Goal: Task Accomplishment & Management: Manage account settings

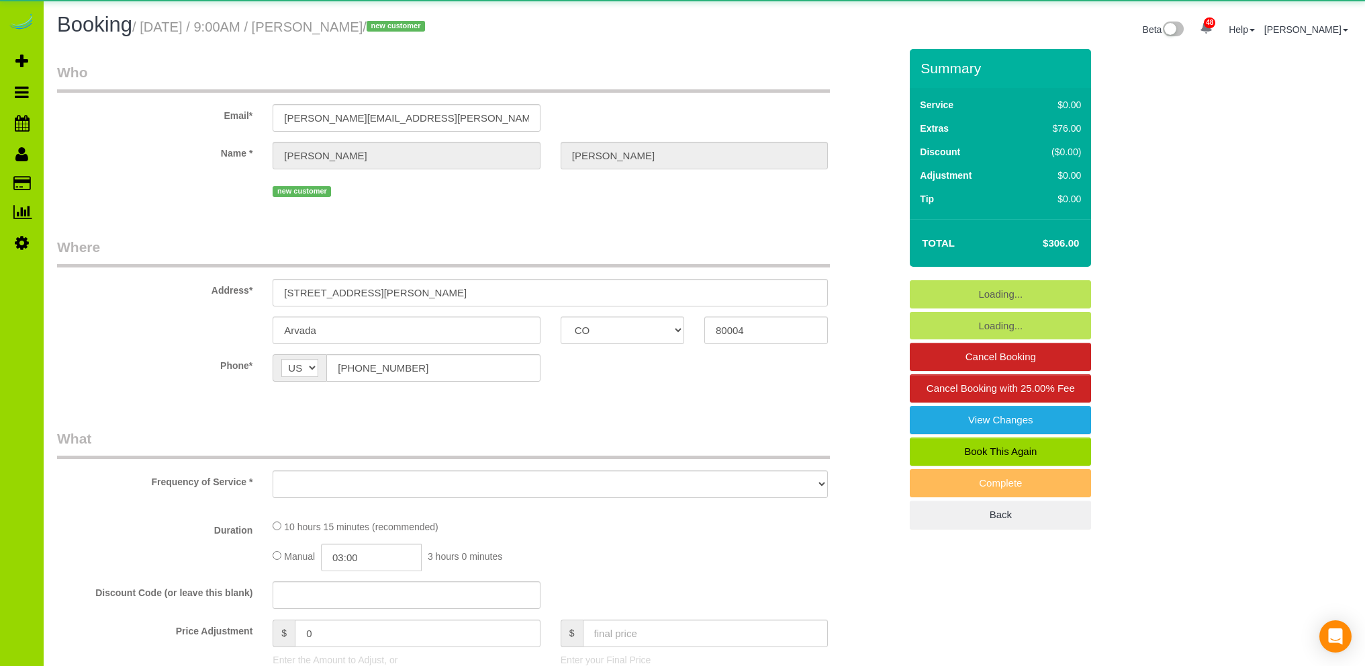
select select "CO"
select select "object:1153"
select select "string:fspay-bc77701e-cc06-4e0a-8269-0fe845d17537"
select select "2"
select select "spot1"
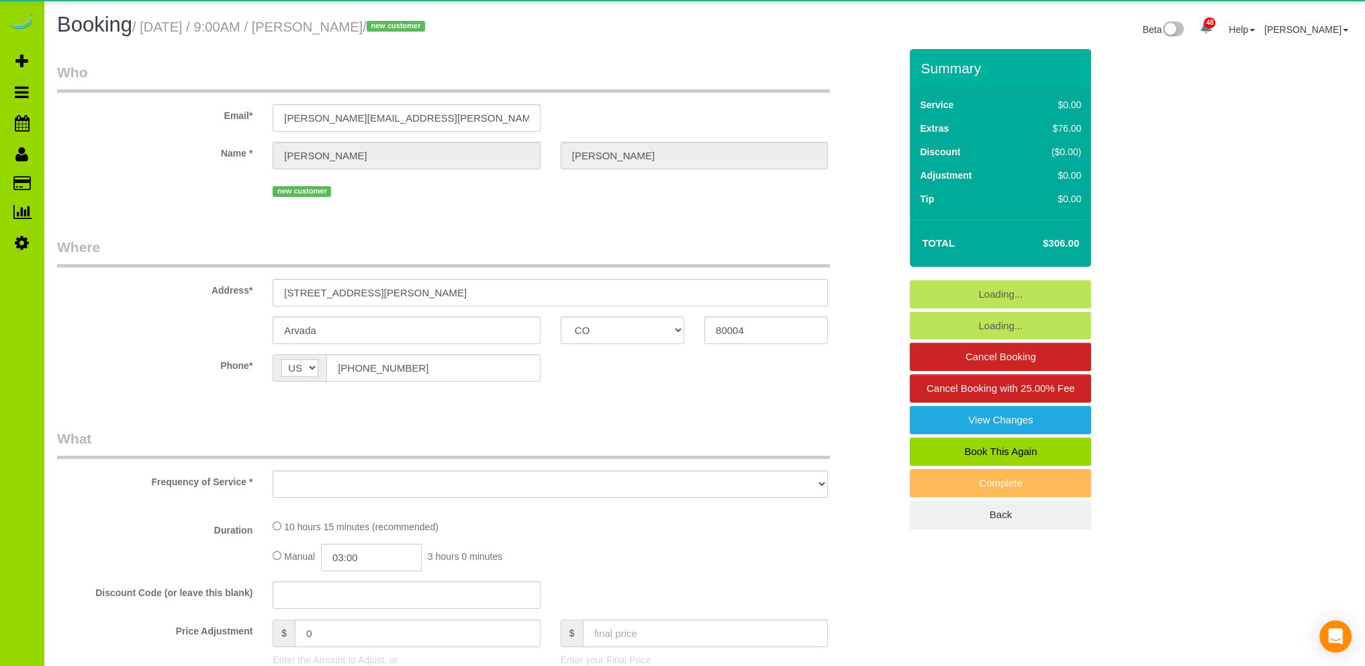
select select "number:4"
select select "number:13"
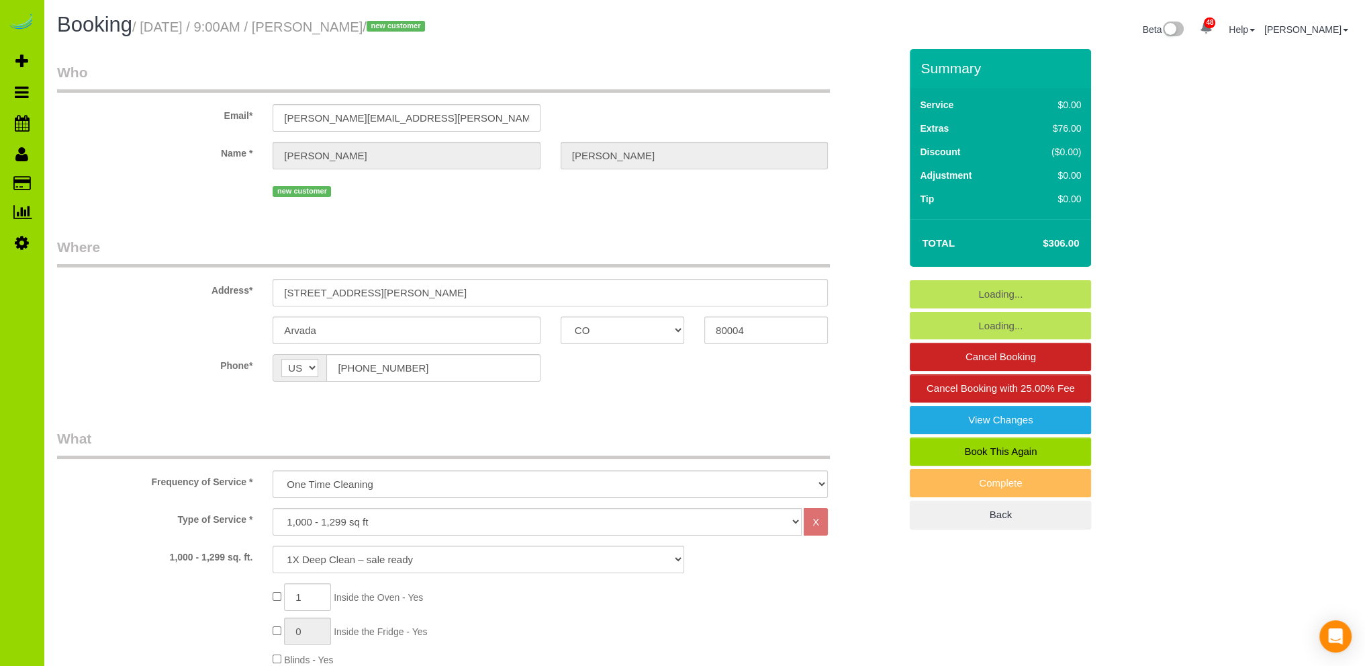
select select "object:1251"
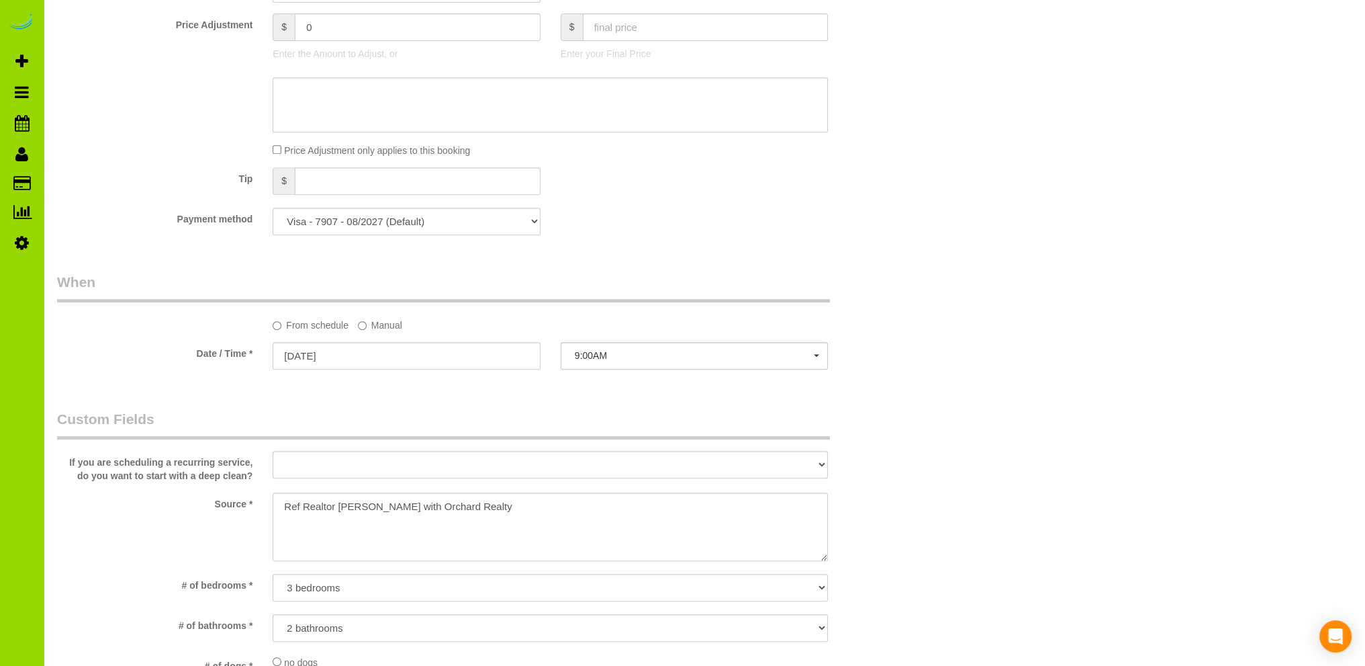
scroll to position [1612, 0]
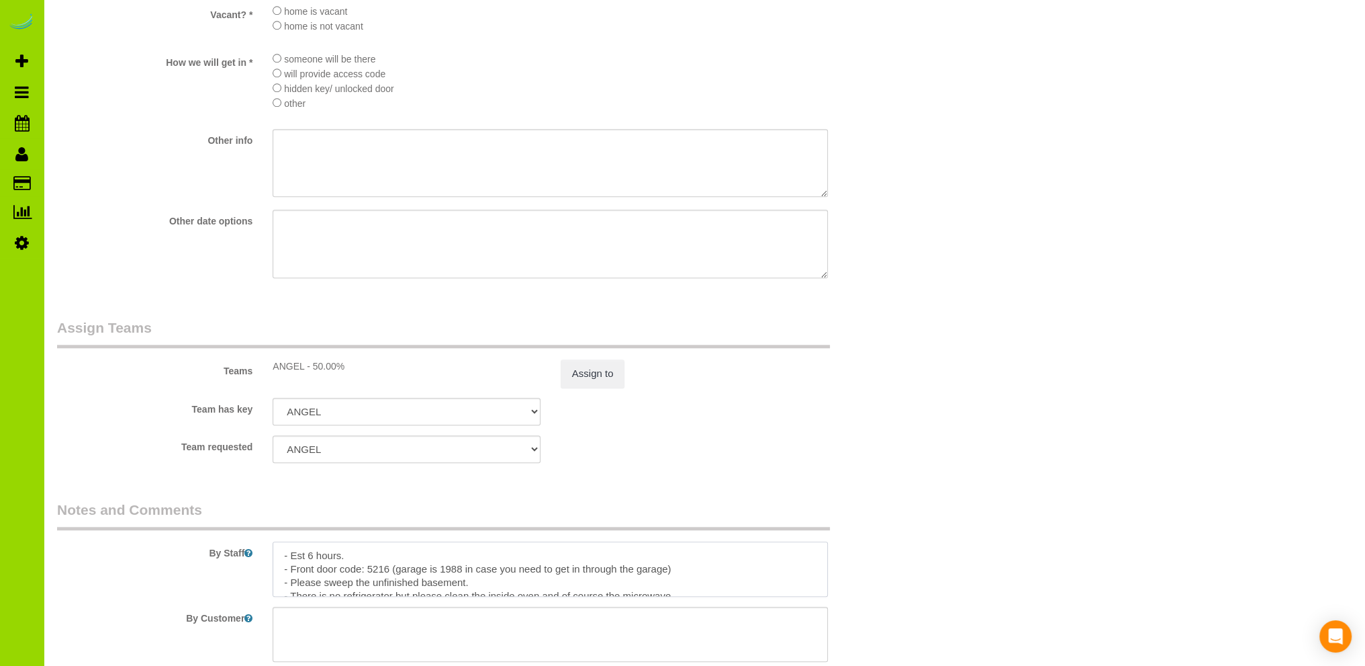
click at [382, 556] on textarea at bounding box center [550, 568] width 555 height 55
click at [392, 558] on textarea at bounding box center [550, 568] width 555 height 55
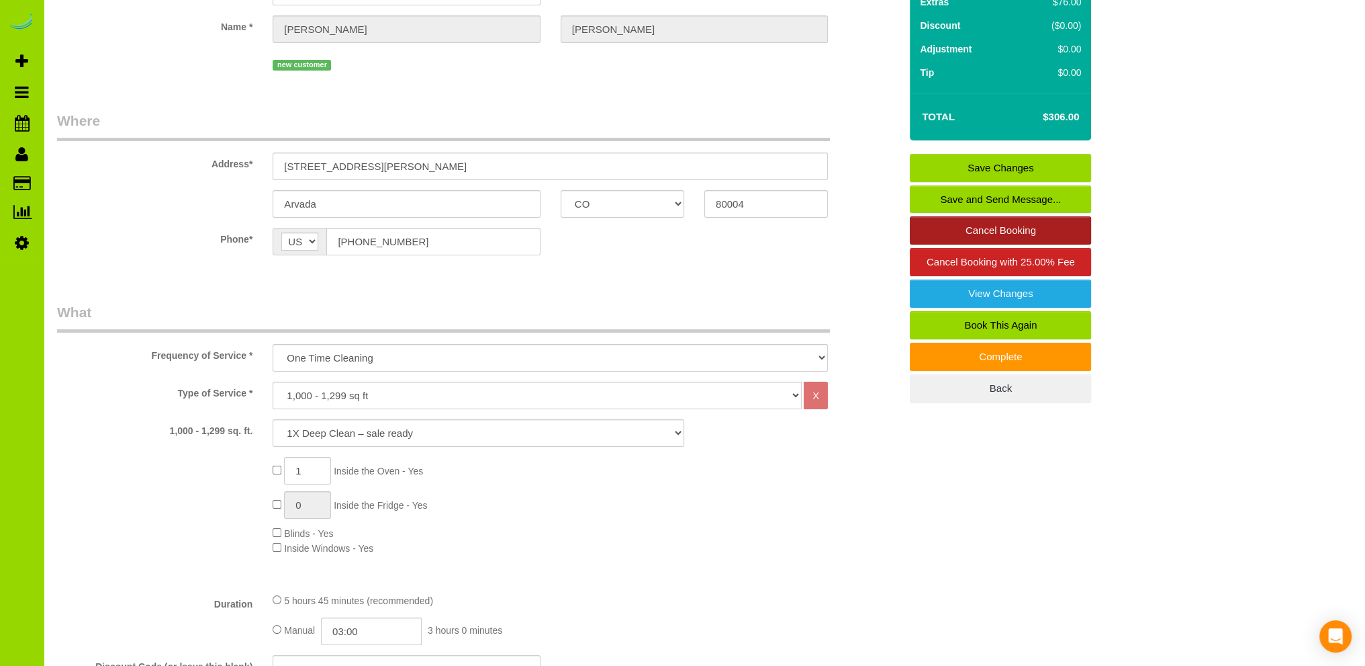
scroll to position [0, 0]
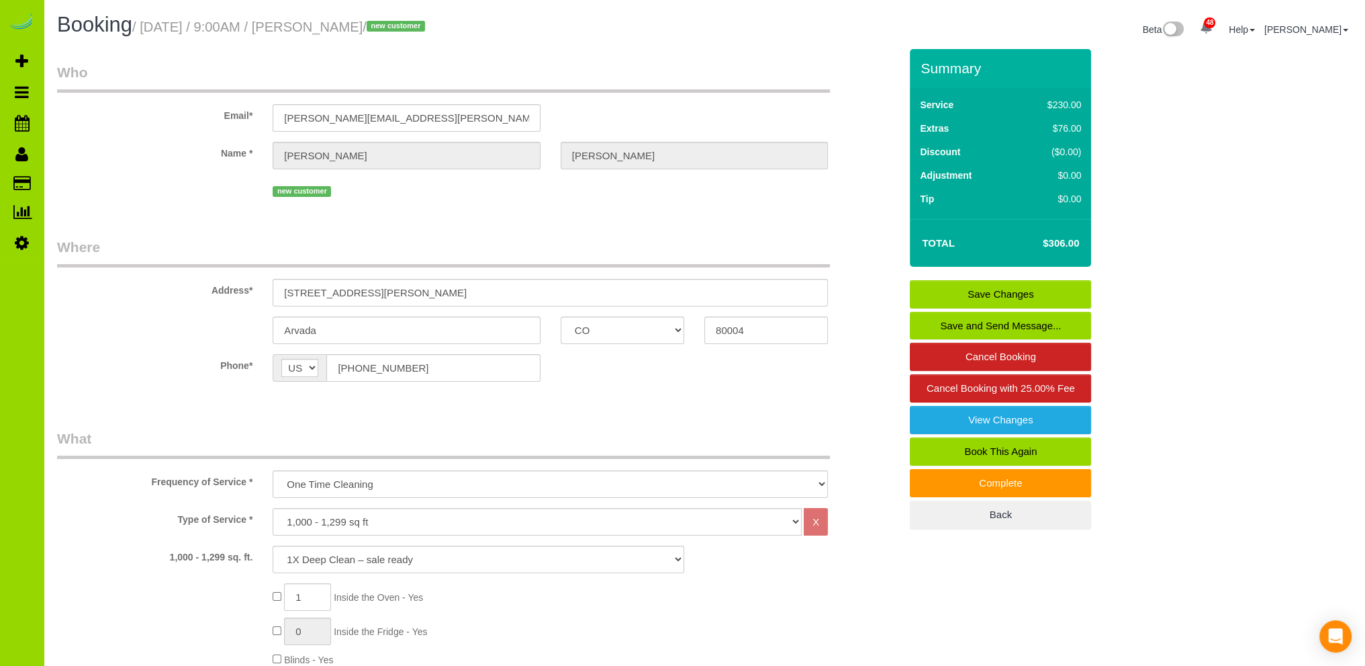
type textarea "- Est 6 hours. [PERSON_NAME] called after job, not happy, will send pics. - Fro…"
click at [989, 289] on link "Save Changes" at bounding box center [1000, 294] width 181 height 28
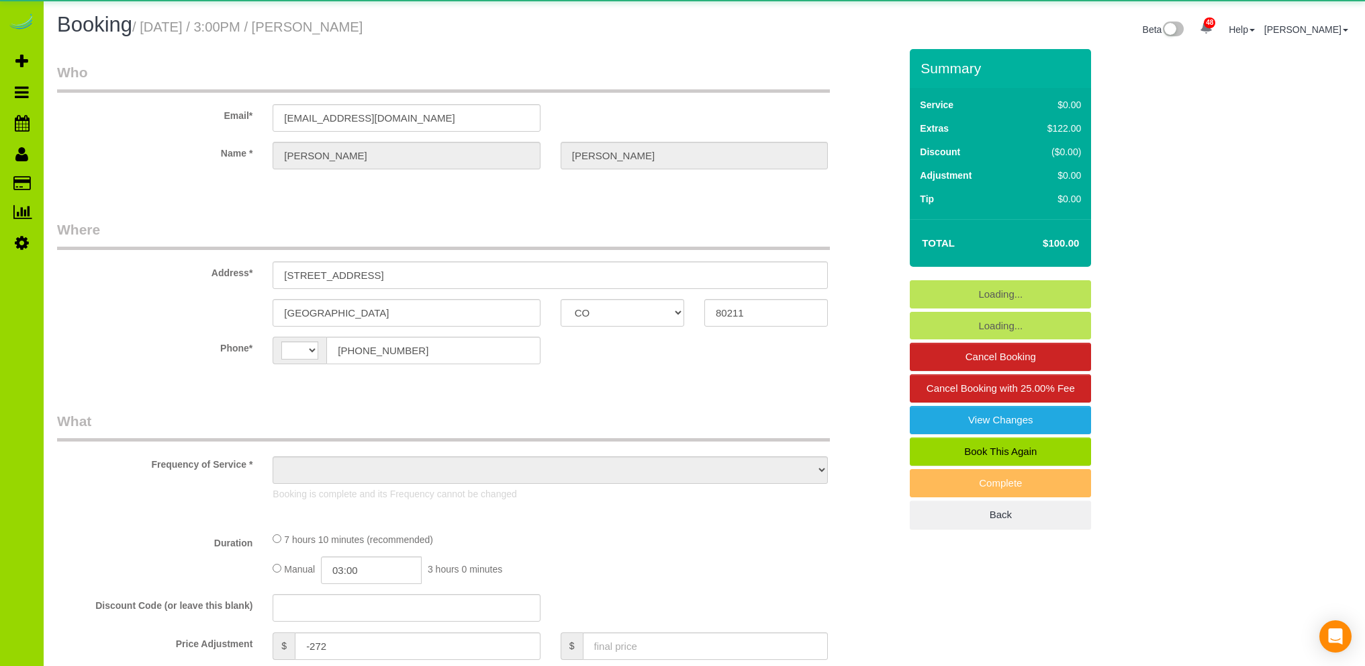
select select "CO"
select select "string:US"
select select "object:1059"
select select "number:3"
select select "number:16"
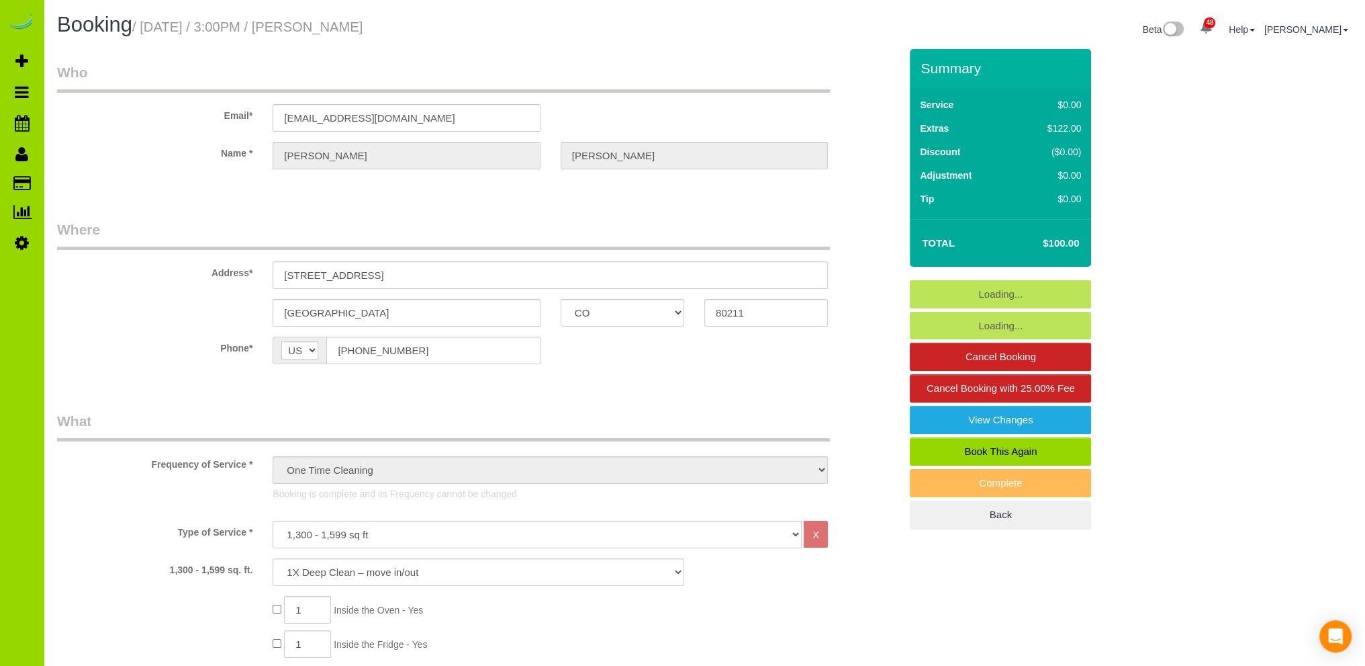
select select "object:1214"
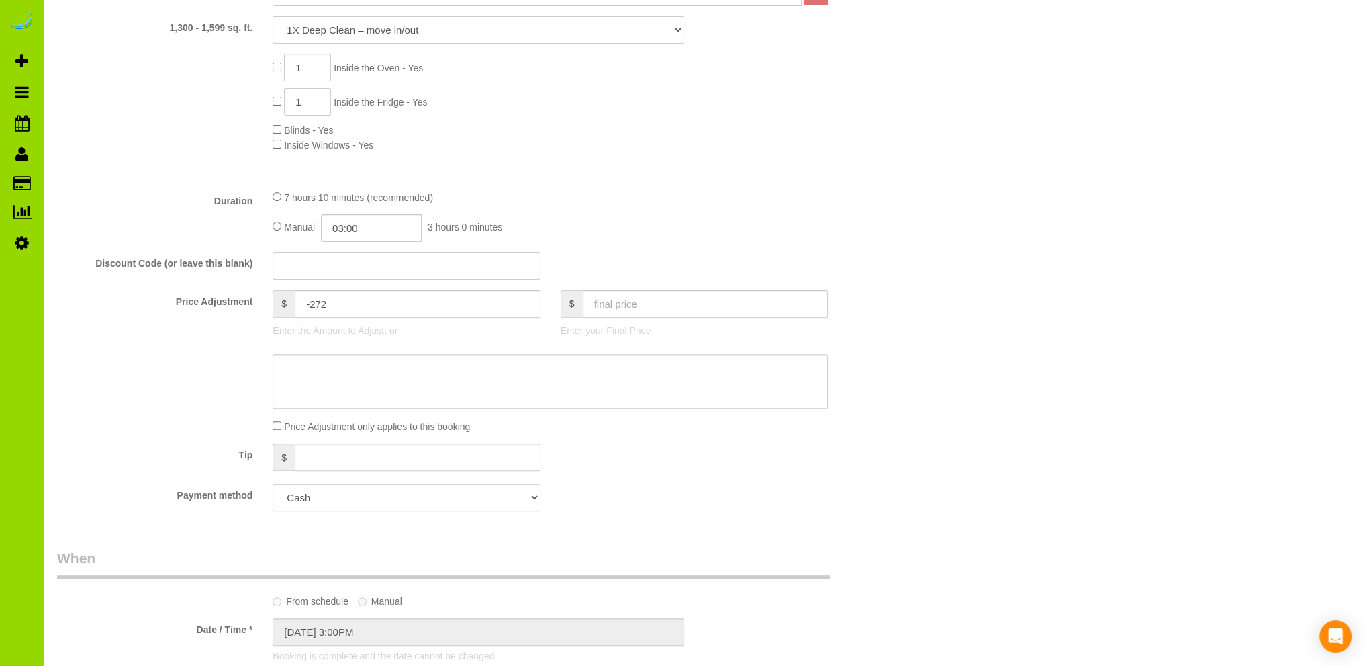
scroll to position [537, 0]
click at [433, 499] on select "Add Credit Card Cash Check Paypal" at bounding box center [406, 502] width 267 height 28
click at [666, 486] on fieldset "What Frequency of Service * One Time Cleaning Weekly Cleaning Biweekly Cleaning…" at bounding box center [478, 200] width 843 height 653
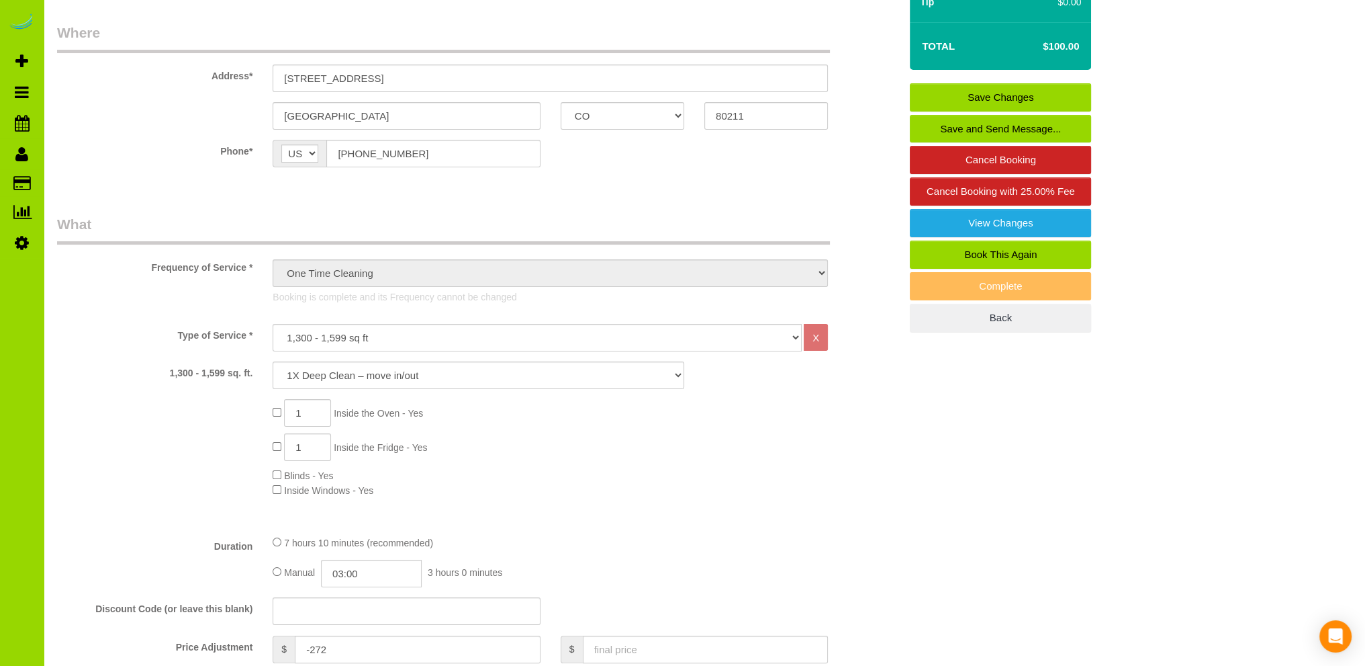
scroll to position [0, 0]
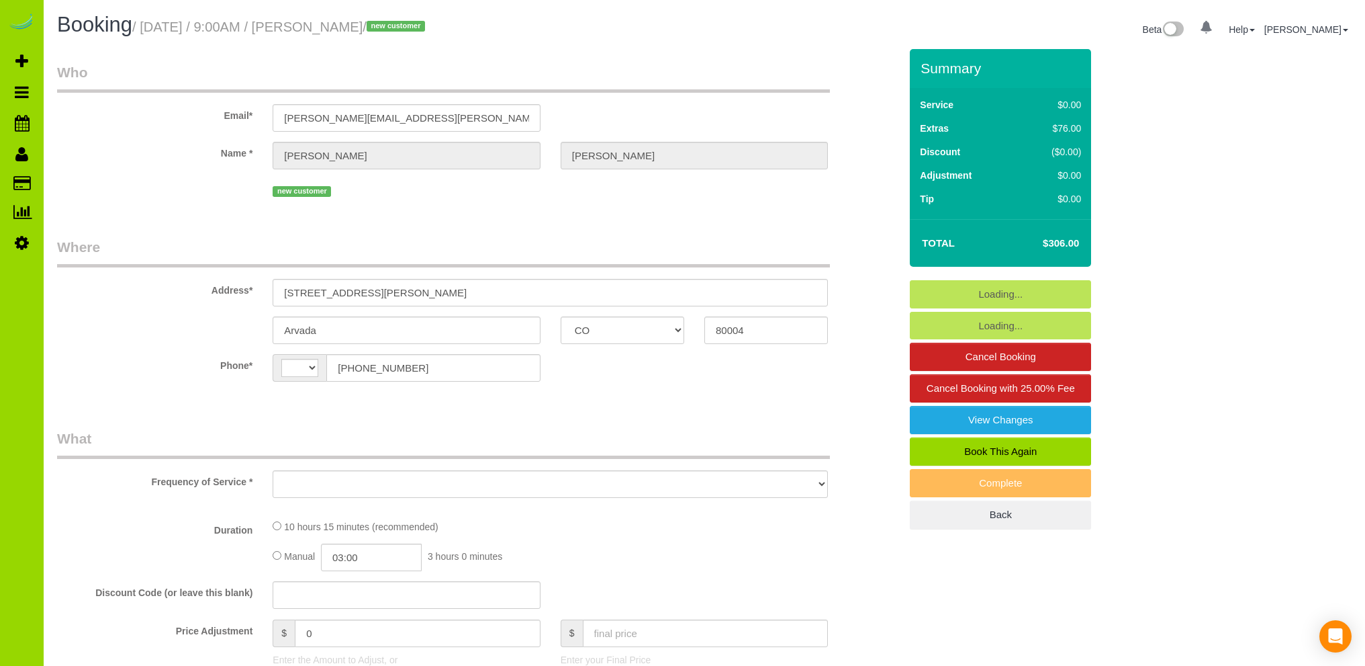
select select "CO"
select select "2"
select select "number:4"
select select "number:13"
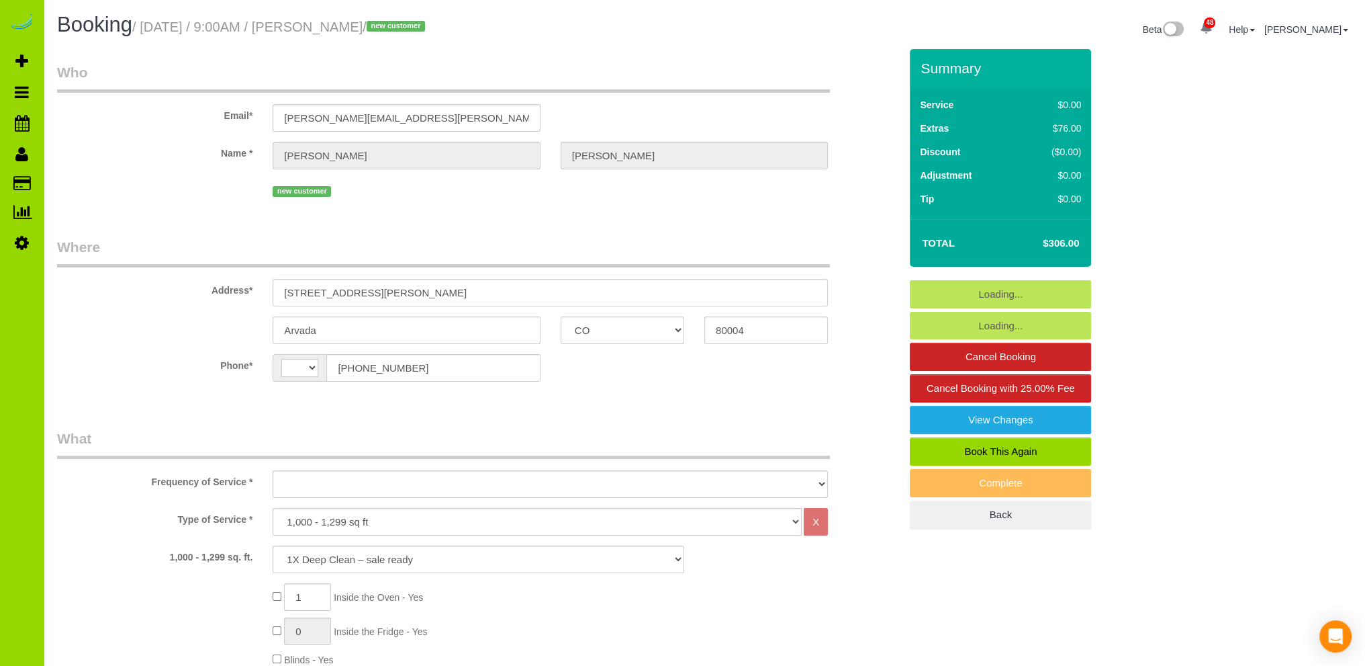
select select "string:fspay-bc77701e-cc06-4e0a-8269-0fe845d17537"
select select "string:[GEOGRAPHIC_DATA]"
select select "object:1175"
select select "spot1"
select select "2"
